Goal: Information Seeking & Learning: Find specific fact

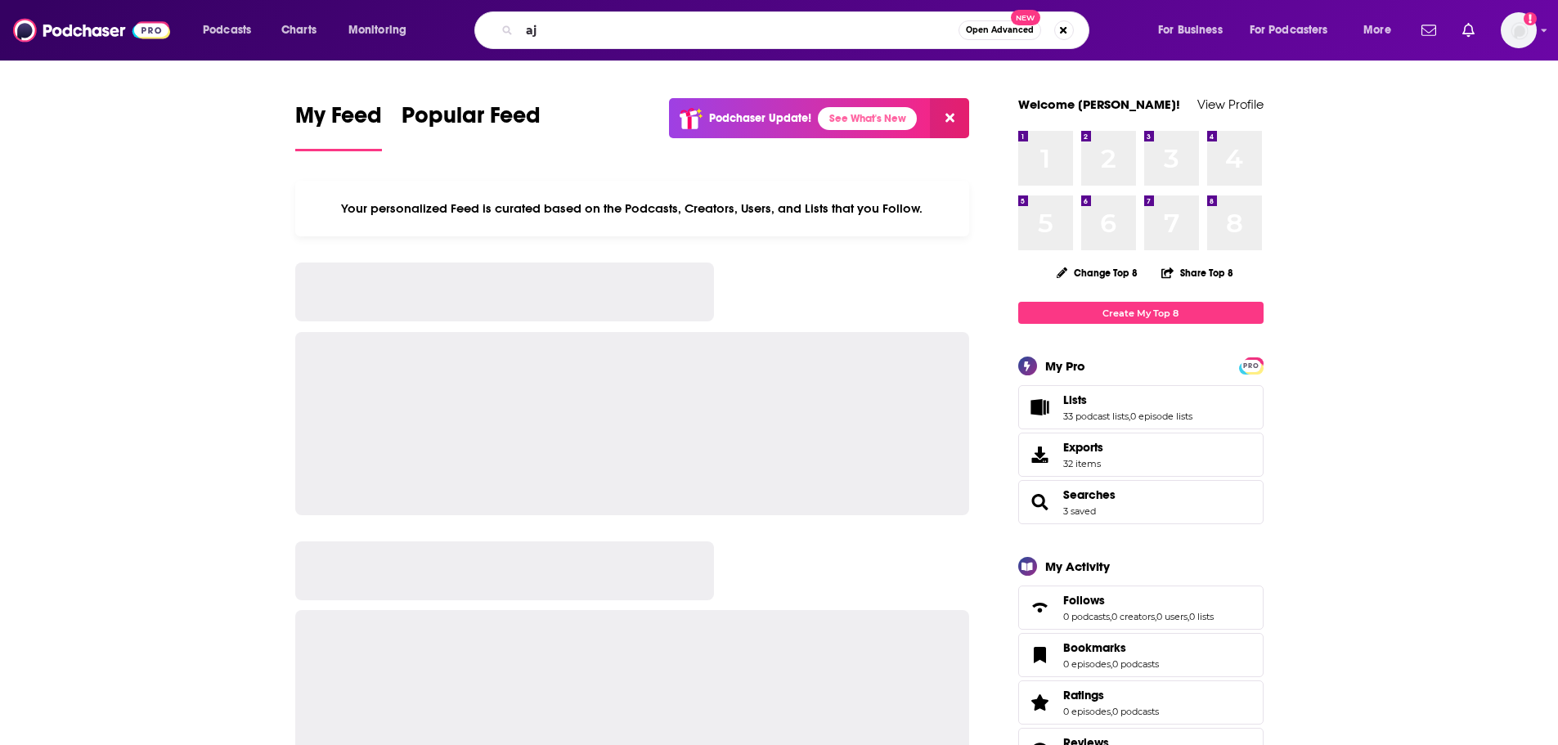
type input "a"
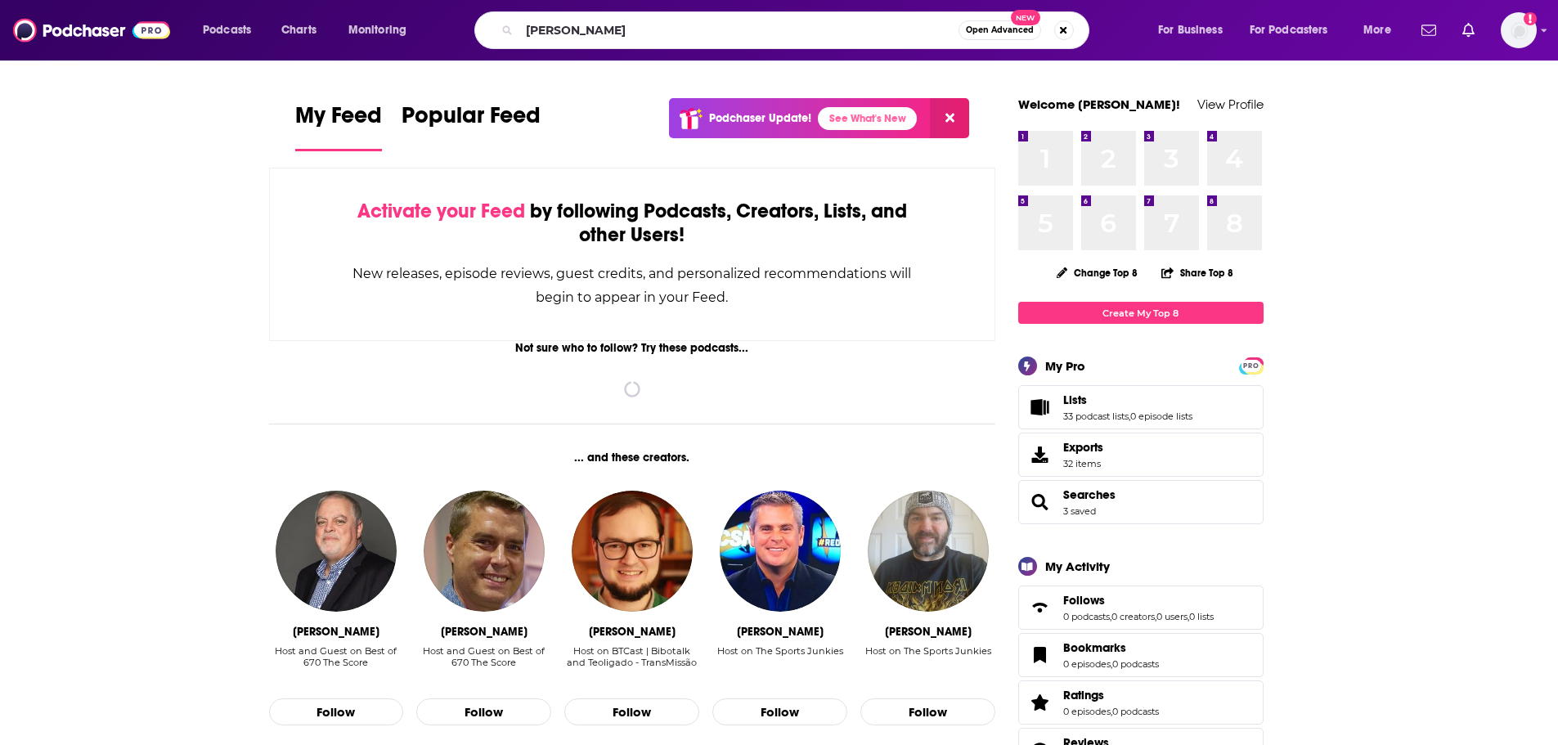
type input "[PERSON_NAME]"
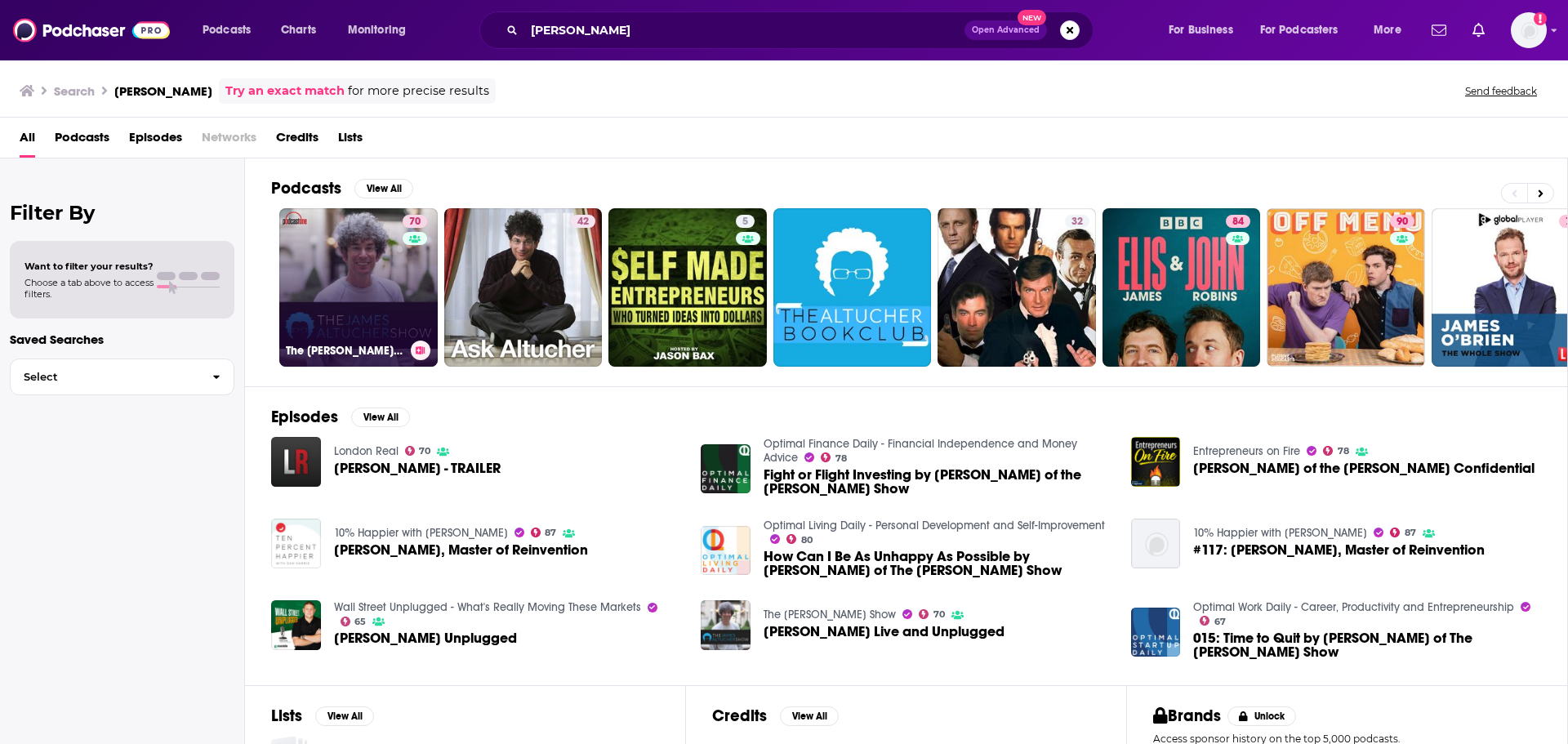
click at [339, 268] on link "70 The [PERSON_NAME] Show" at bounding box center [359, 288] width 159 height 159
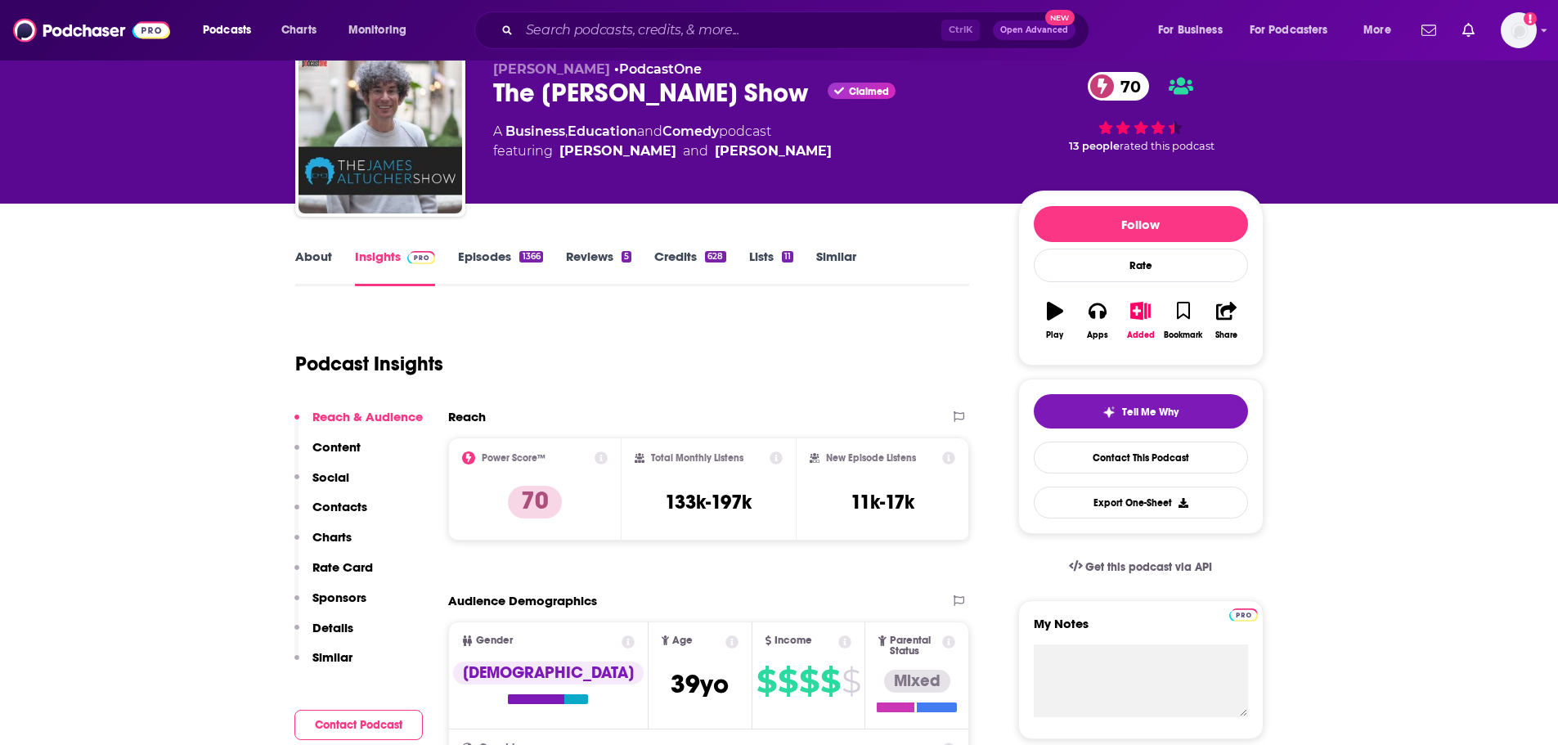
scroll to position [82, 0]
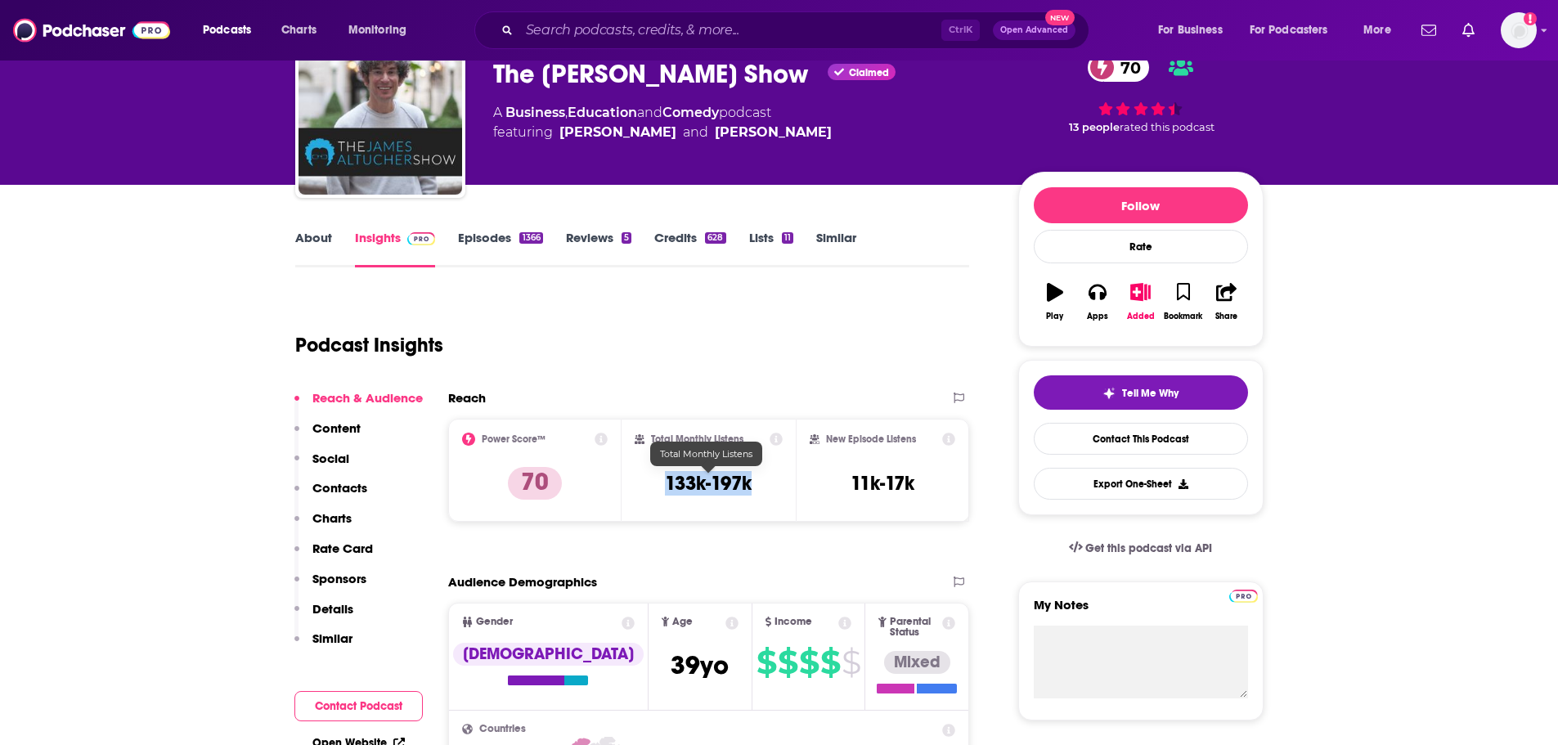
drag, startPoint x: 668, startPoint y: 480, endPoint x: 771, endPoint y: 481, distance: 103.0
click at [771, 481] on div "Total Monthly Listens 133k-197k" at bounding box center [709, 470] width 148 height 75
copy h3 "133k-197k"
click at [760, 362] on div "Podcast Insights" at bounding box center [626, 335] width 662 height 83
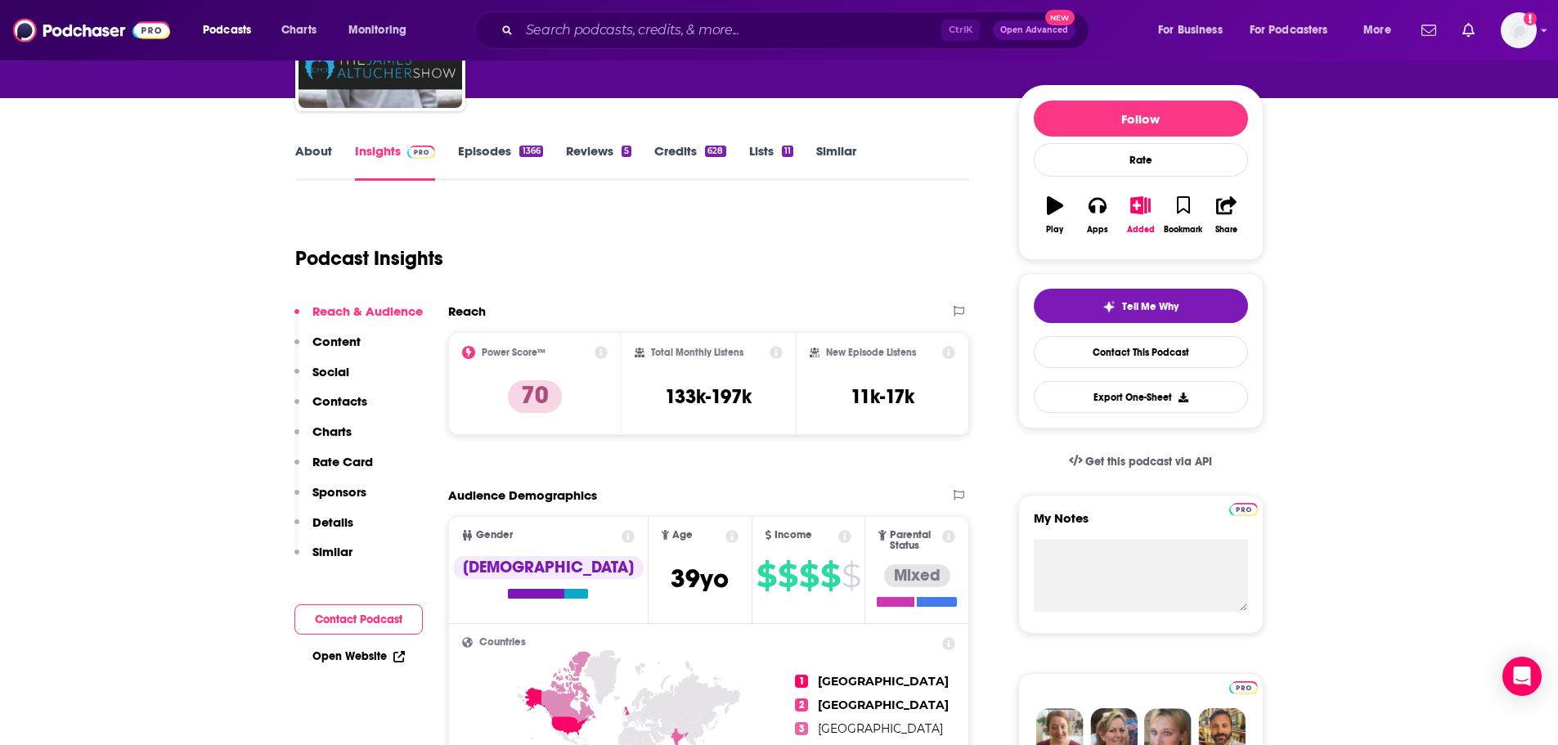
scroll to position [0, 0]
